Goal: Information Seeking & Learning: Learn about a topic

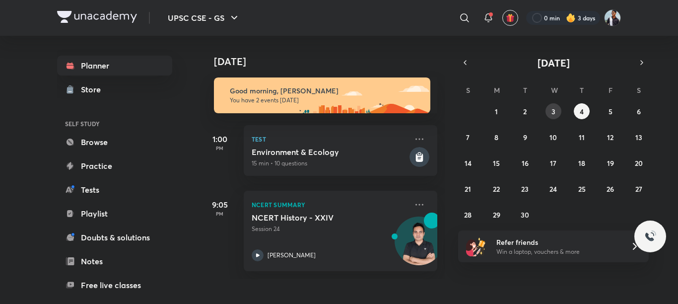
click at [551, 109] on button "3" at bounding box center [554, 111] width 16 height 16
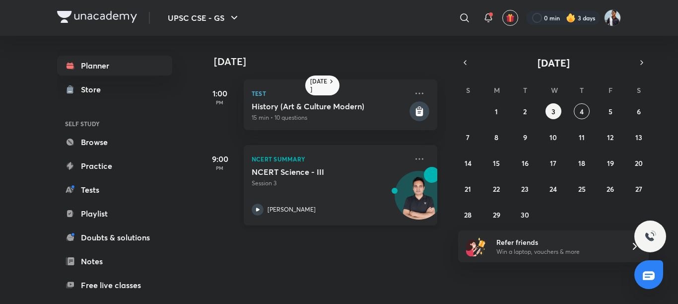
click at [411, 152] on div "NCERT Summary NCERT Science - III Session [GEOGRAPHIC_DATA][PERSON_NAME]" at bounding box center [341, 185] width 194 height 80
click at [410, 152] on div "NCERT Summary NCERT Science - III Session [GEOGRAPHIC_DATA][PERSON_NAME]" at bounding box center [341, 185] width 194 height 80
click at [414, 158] on icon at bounding box center [420, 159] width 12 height 12
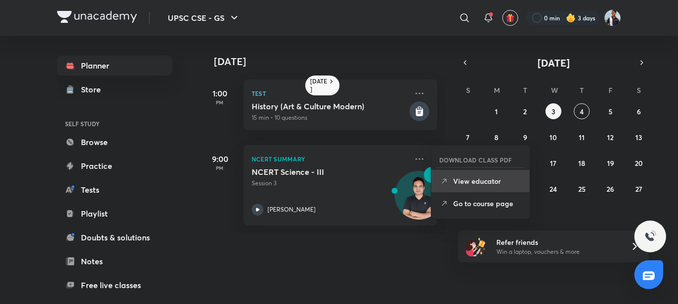
click at [481, 177] on p "View educator" at bounding box center [487, 181] width 69 height 10
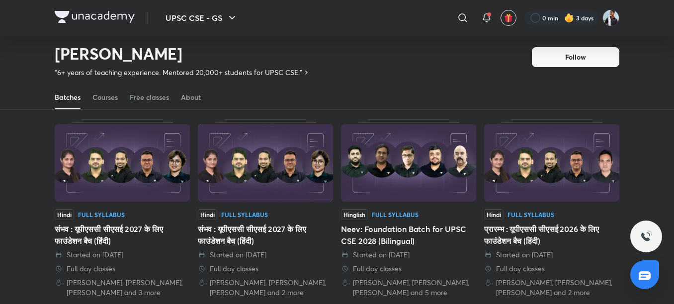
scroll to position [192, 0]
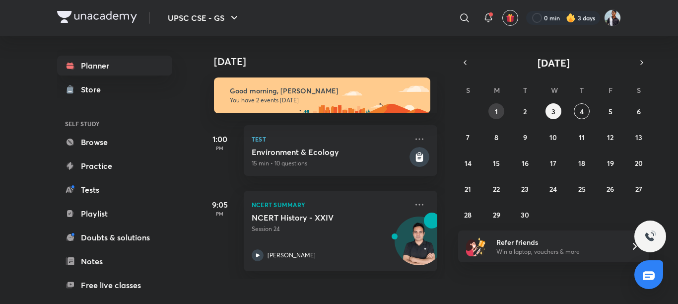
click at [496, 107] on abbr "1" at bounding box center [496, 111] width 3 height 9
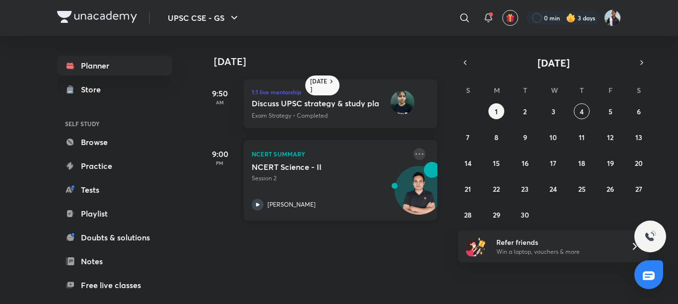
click at [414, 149] on icon at bounding box center [420, 154] width 12 height 12
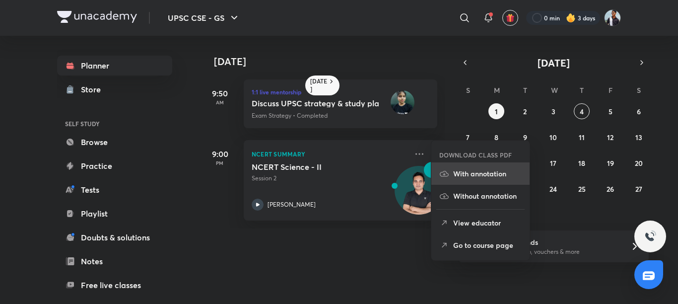
click at [469, 169] on p "With annotation" at bounding box center [487, 173] width 69 height 10
